Goal: Understand process/instructions

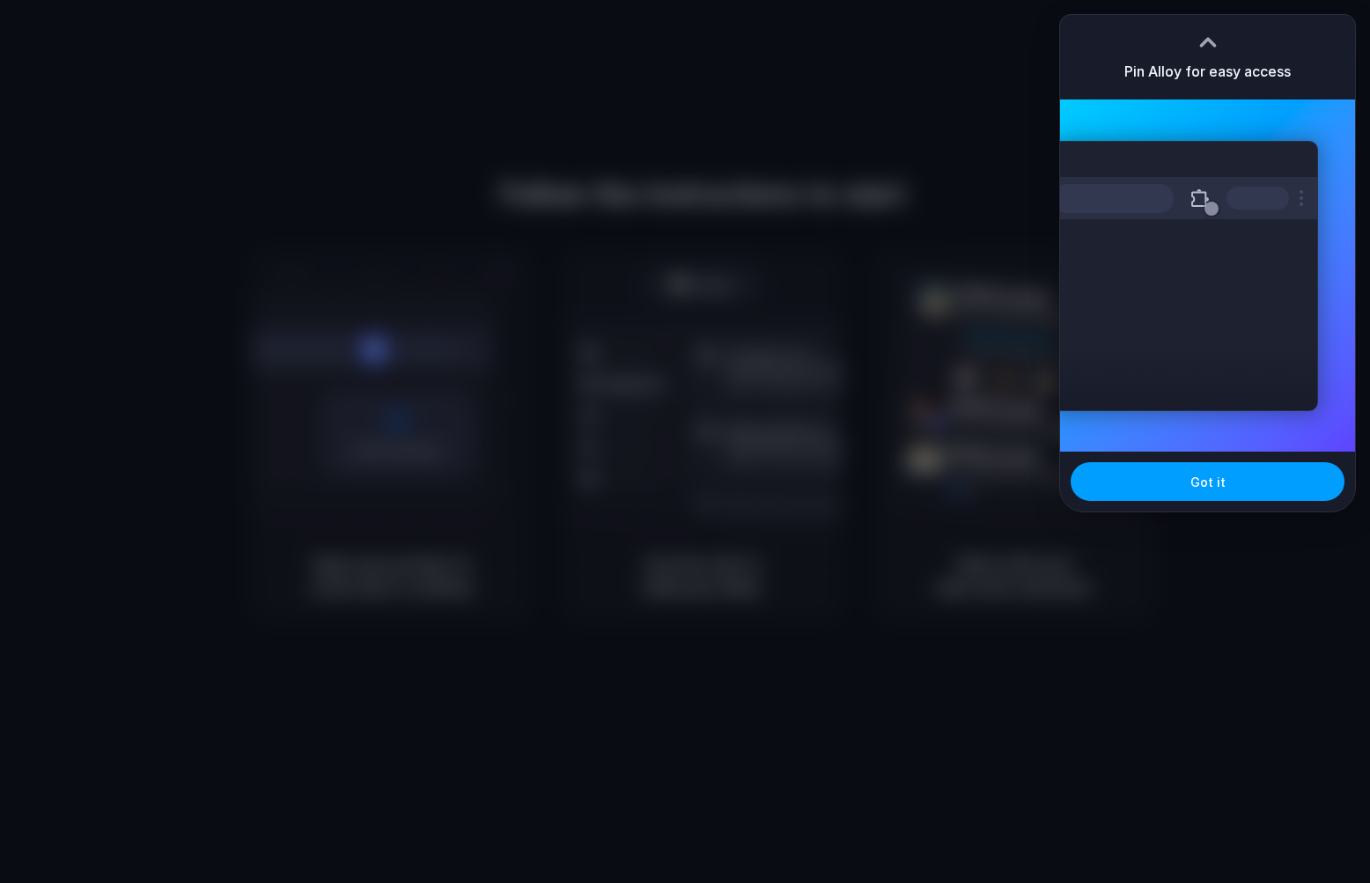
click at [1218, 494] on button "Got it" at bounding box center [1208, 481] width 274 height 39
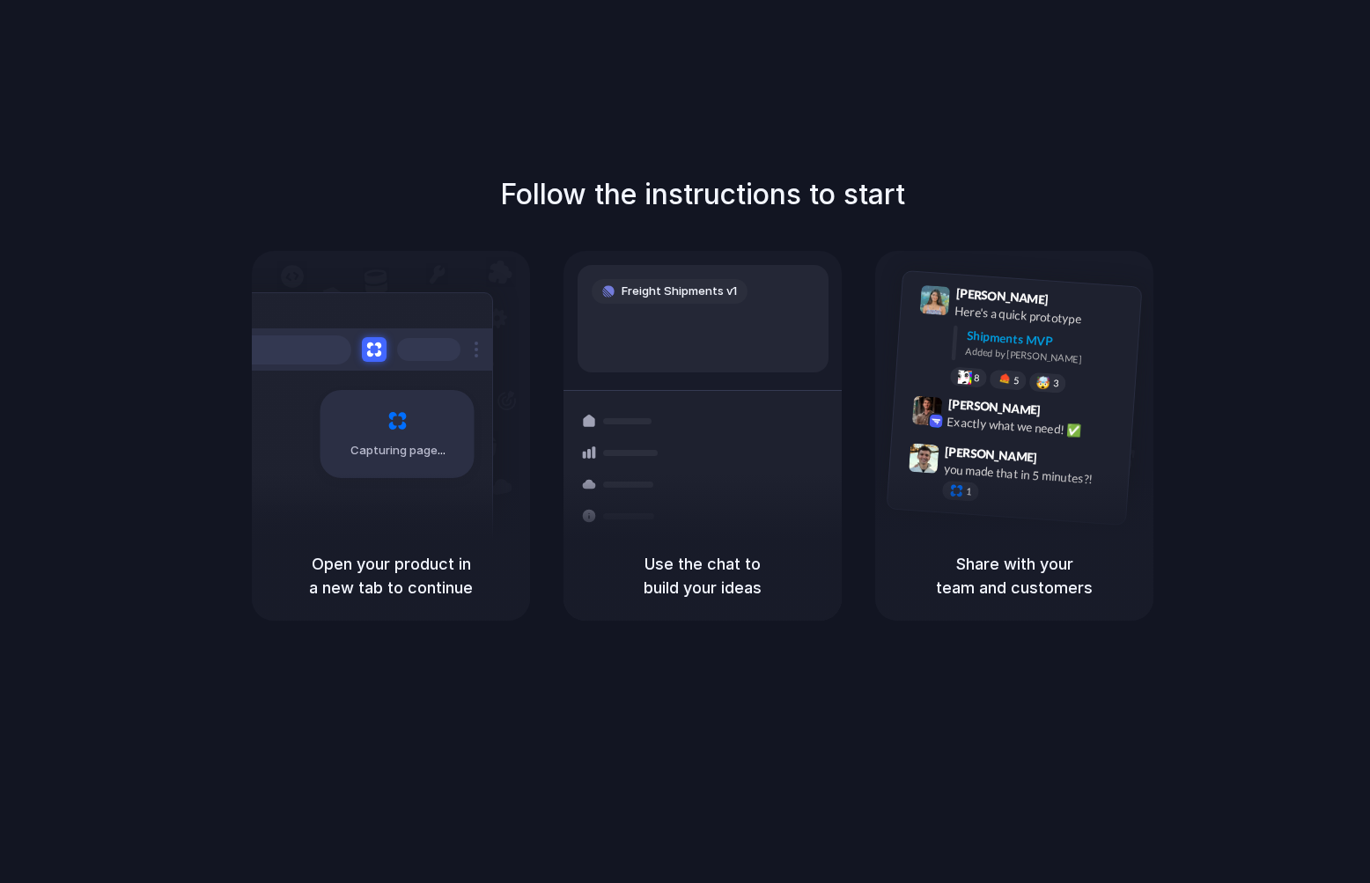
drag, startPoint x: 513, startPoint y: 192, endPoint x: 968, endPoint y: 199, distance: 455.2
click at [968, 199] on div "Follow the instructions to start Capturing page Open your product in a new tab …" at bounding box center [703, 396] width 1370 height 447
drag, startPoint x: 306, startPoint y: 568, endPoint x: 468, endPoint y: 589, distance: 163.4
click at [468, 589] on h5 "Open your product in a new tab to continue" at bounding box center [391, 576] width 236 height 48
